Goal: Navigation & Orientation: Find specific page/section

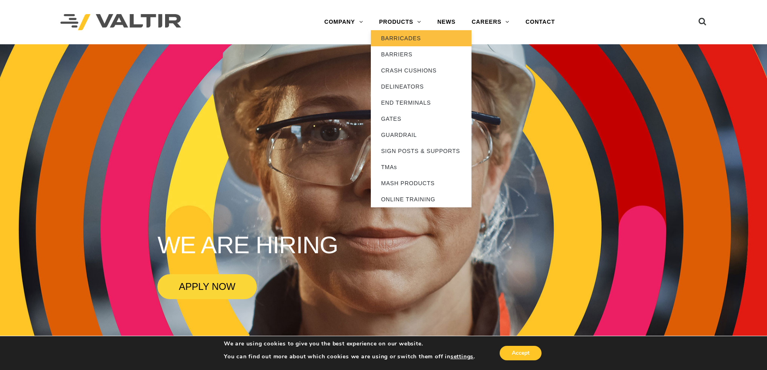
click at [410, 37] on link "BARRICADES" at bounding box center [421, 38] width 101 height 16
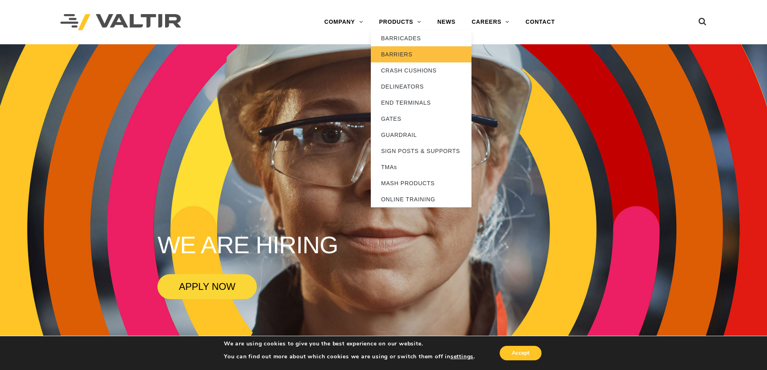
click at [402, 56] on link "BARRIERS" at bounding box center [421, 54] width 101 height 16
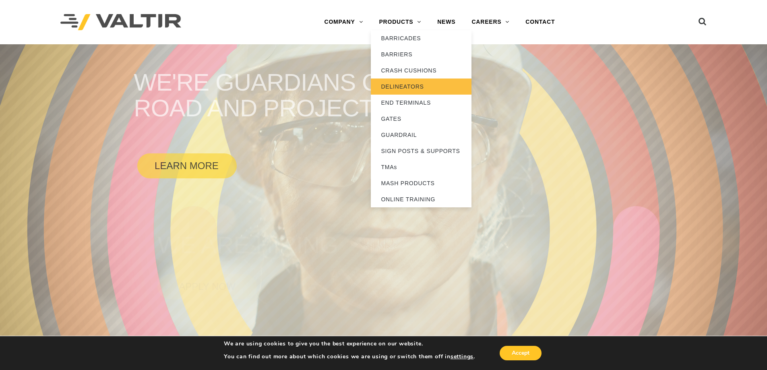
click at [403, 86] on link "DELINEATORS" at bounding box center [421, 86] width 101 height 16
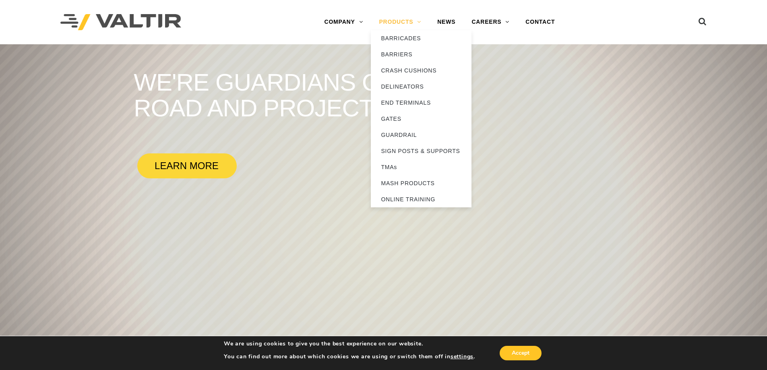
click at [387, 21] on link "PRODUCTS" at bounding box center [400, 22] width 58 height 16
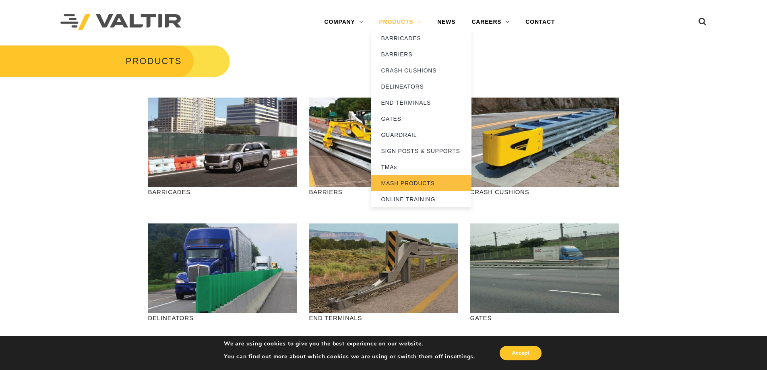
click at [416, 184] on link "MASH PRODUCTS" at bounding box center [421, 183] width 101 height 16
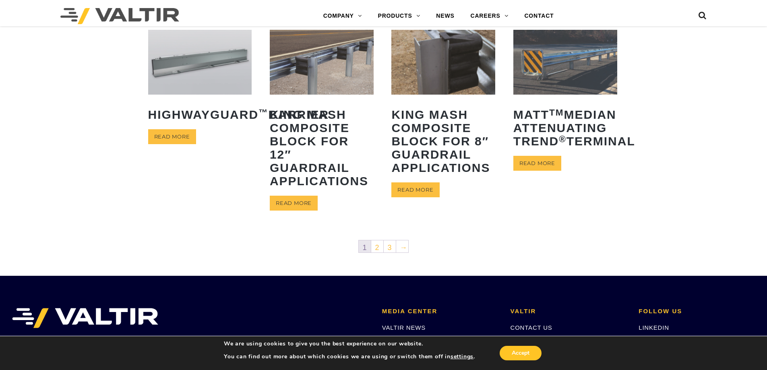
scroll to position [394, 0]
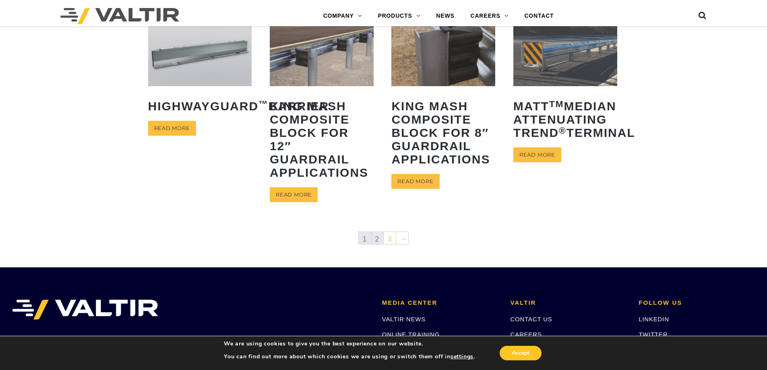
click at [377, 239] on link "2" at bounding box center [377, 238] width 12 height 12
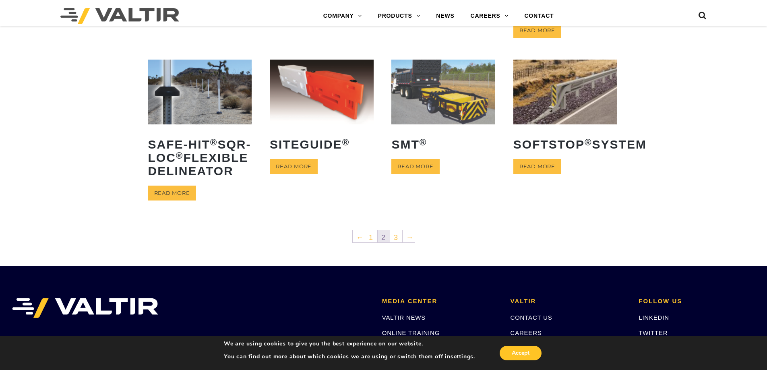
scroll to position [340, 0]
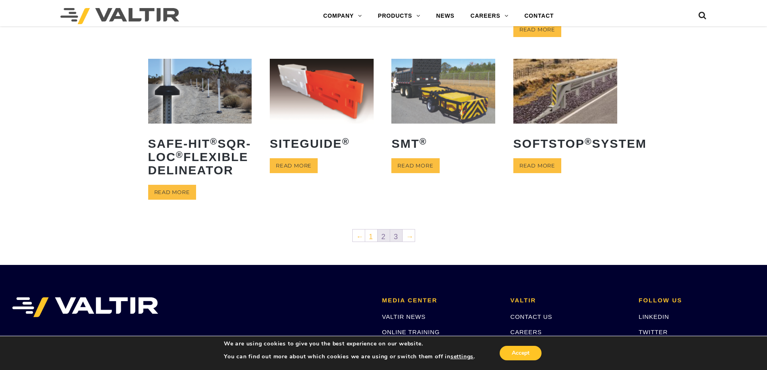
click at [393, 241] on link "3" at bounding box center [396, 235] width 12 height 12
